Goal: Find specific page/section: Find specific page/section

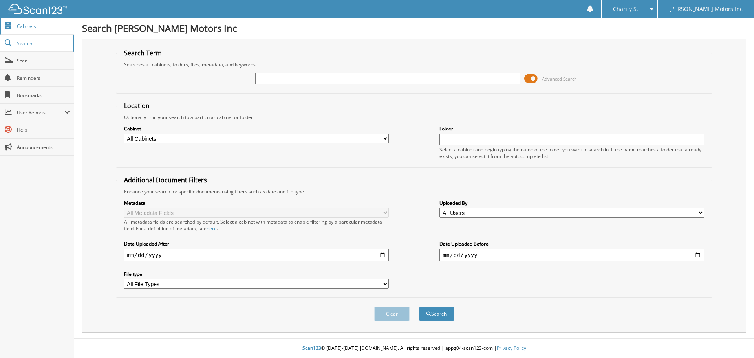
click at [26, 27] on span "Cabinets" at bounding box center [43, 26] width 53 height 7
click at [297, 77] on input "text" at bounding box center [387, 79] width 265 height 12
type input "540896"
click at [419, 306] on button "Search" at bounding box center [436, 313] width 35 height 15
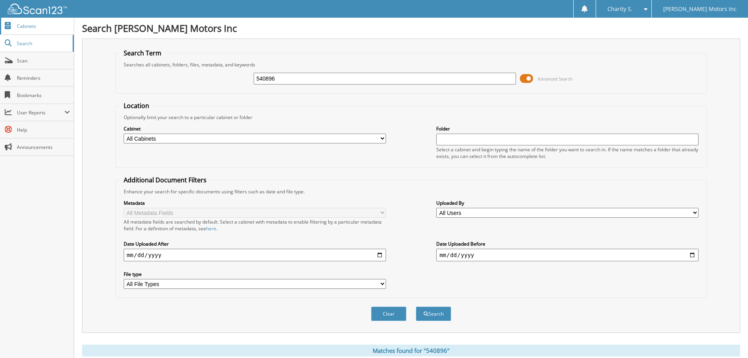
click at [29, 28] on span "Cabinets" at bounding box center [43, 26] width 53 height 7
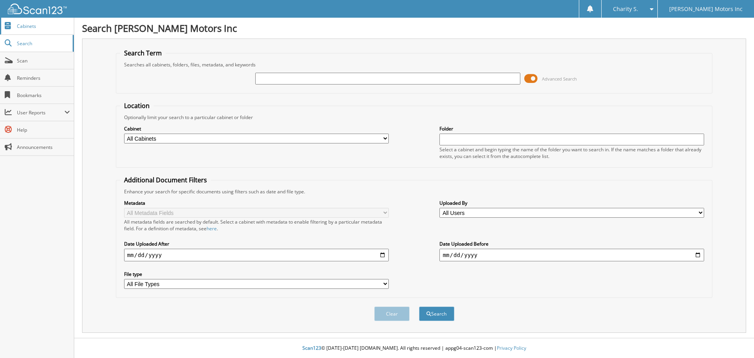
click at [33, 29] on span "Cabinets" at bounding box center [43, 26] width 53 height 7
